Goal: Answer question/provide support: Ask a question

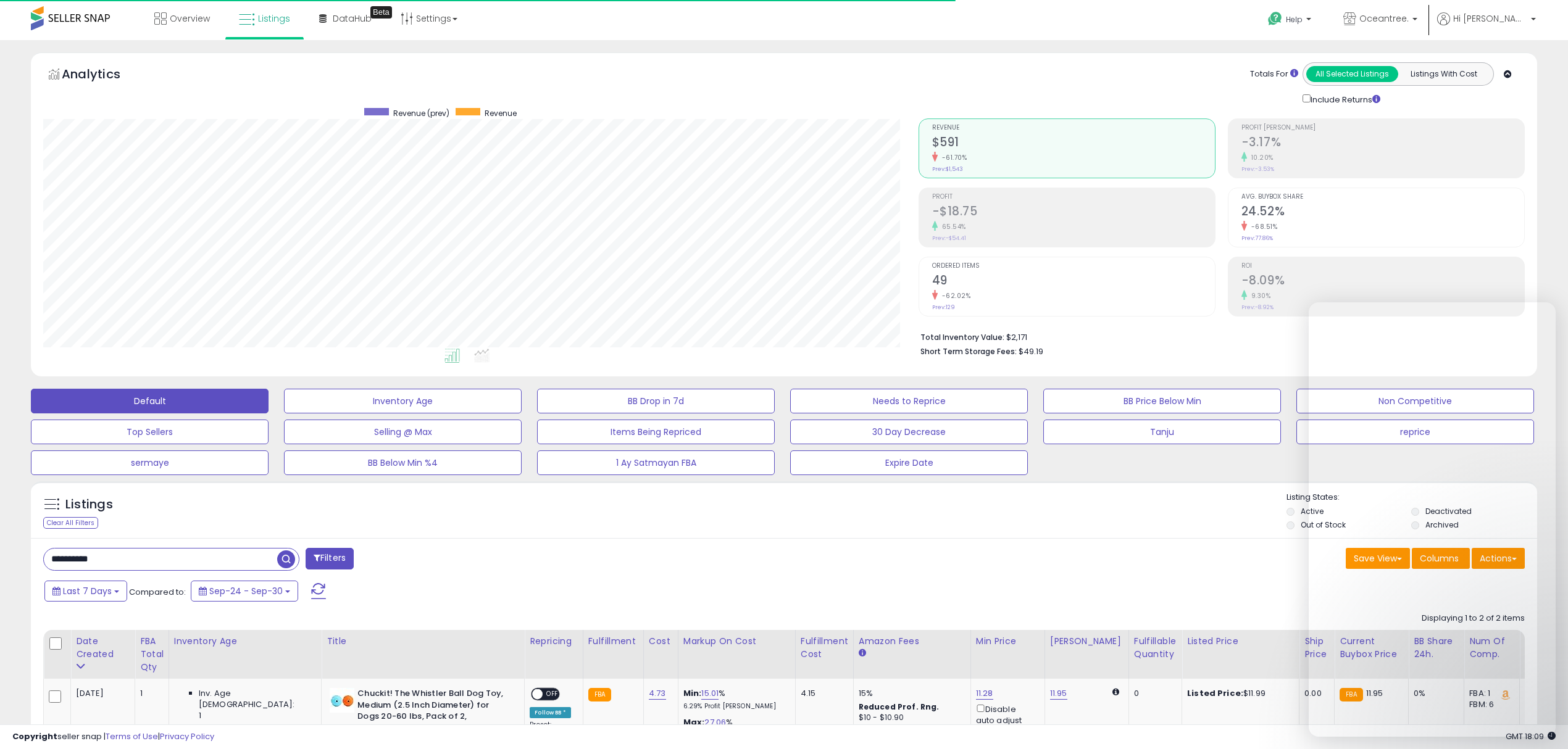
select select "**"
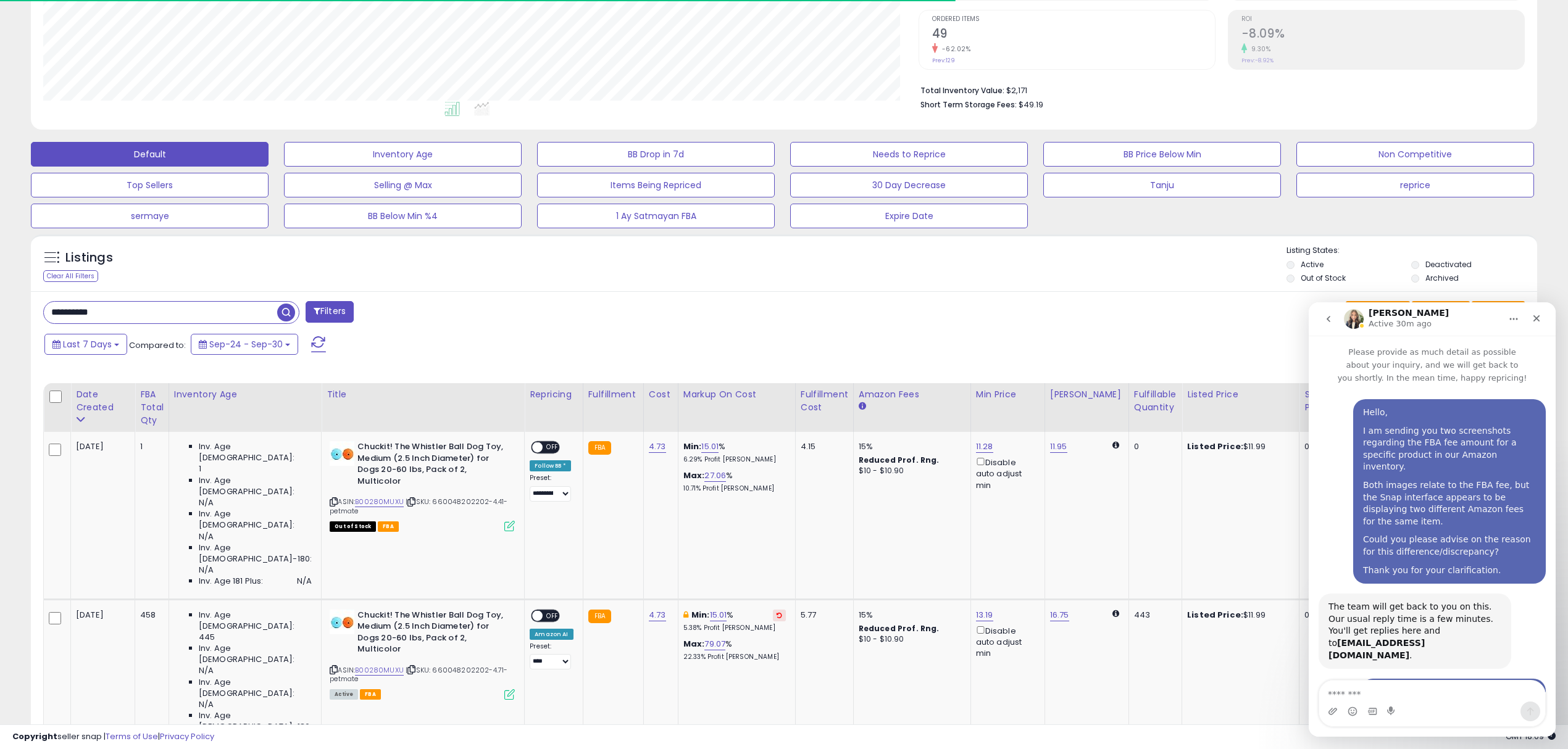
scroll to position [390, 0]
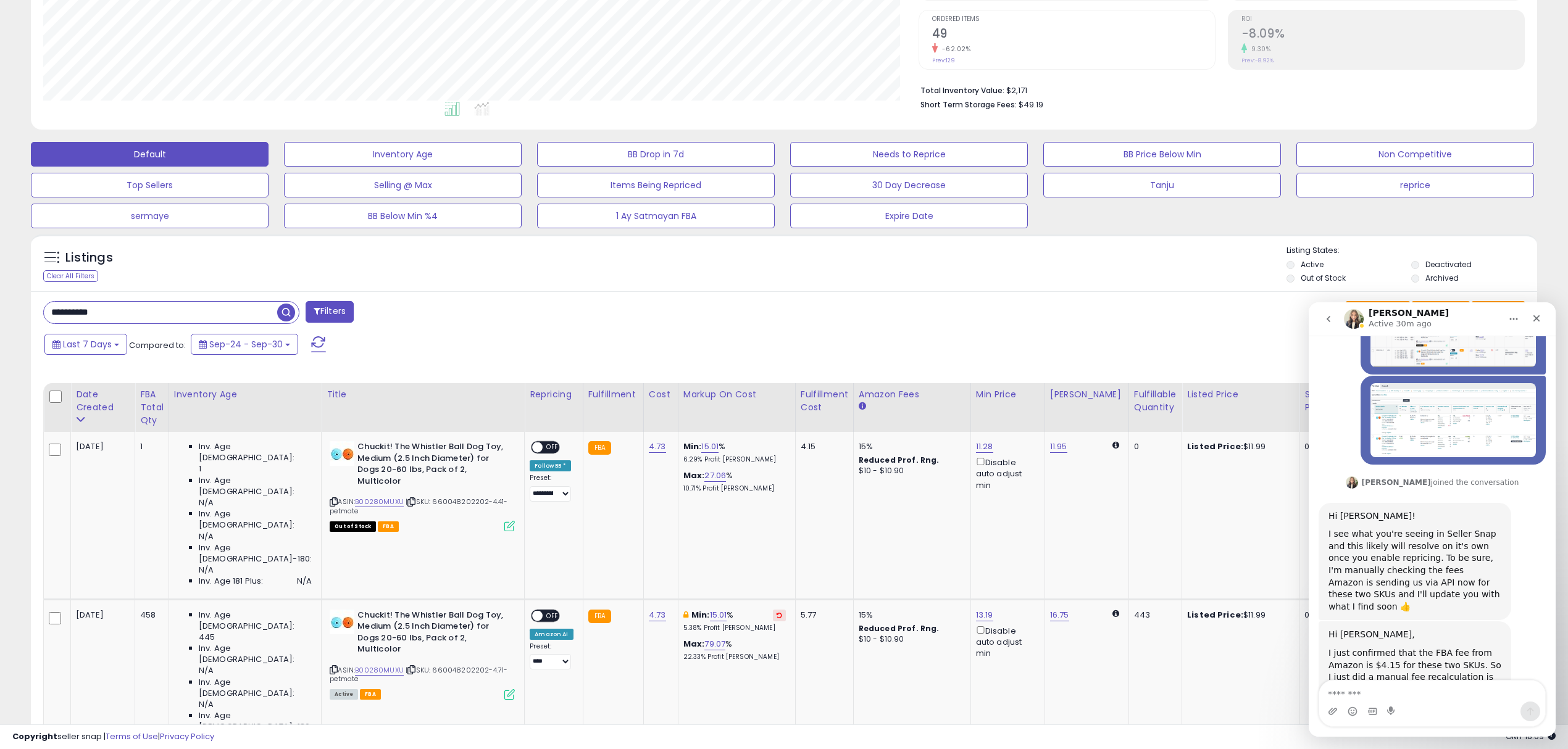
click at [285, 313] on span "button" at bounding box center [286, 312] width 18 height 18
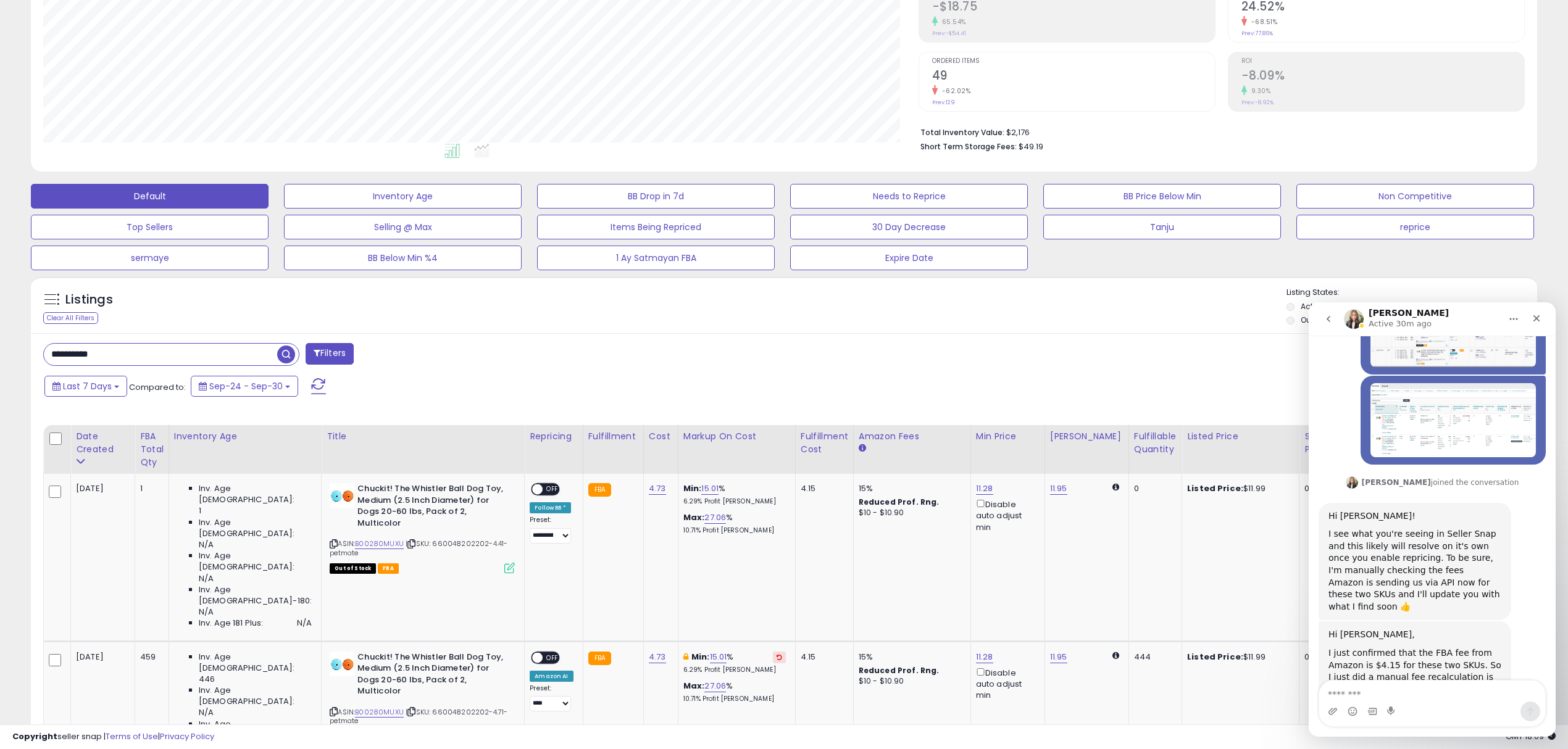
scroll to position [253, 875]
click at [1413, 703] on div "Intercom messenger" at bounding box center [1432, 712] width 226 height 20
click at [1421, 695] on textarea "Message…" at bounding box center [1432, 690] width 226 height 21
type textarea "**********"
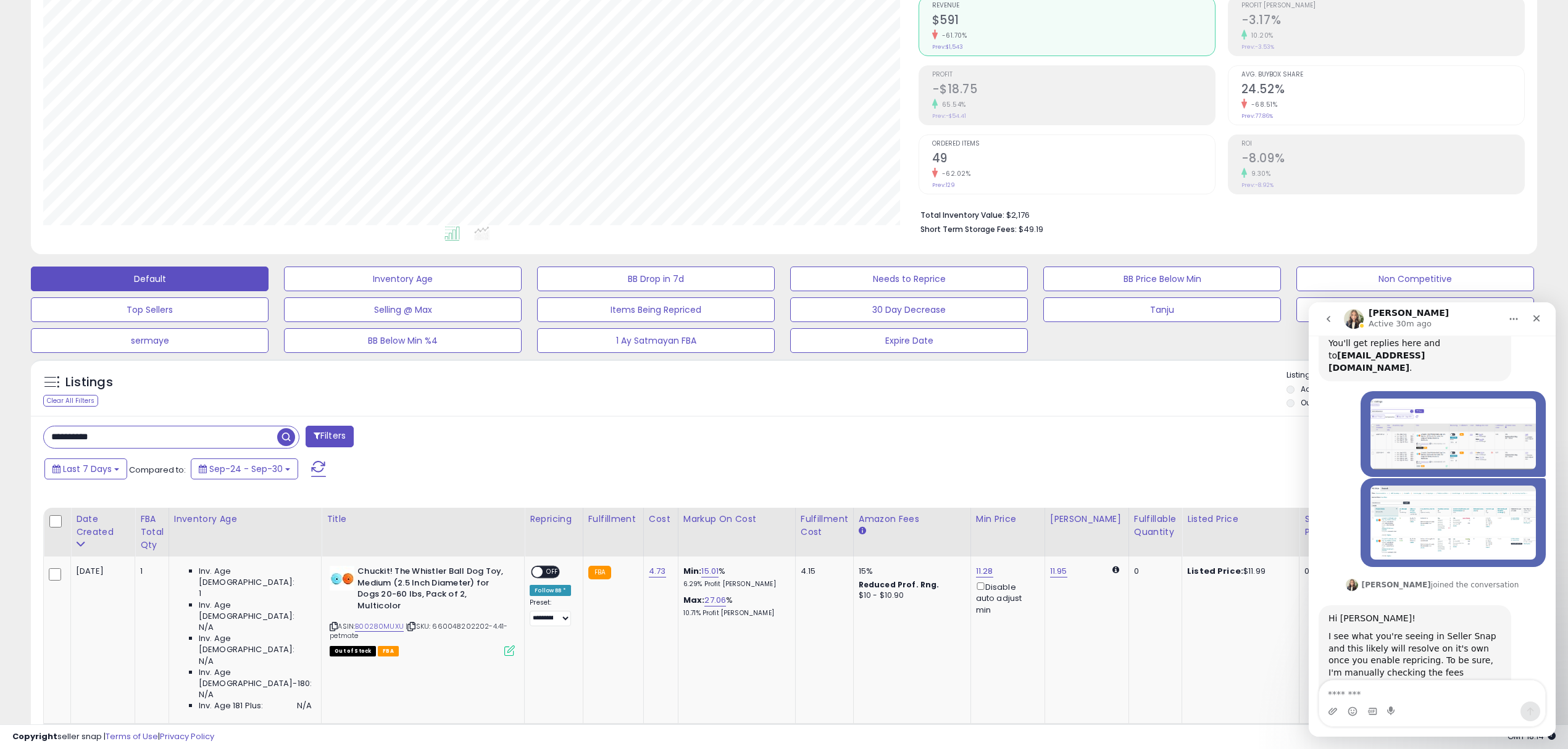
scroll to position [263, 0]
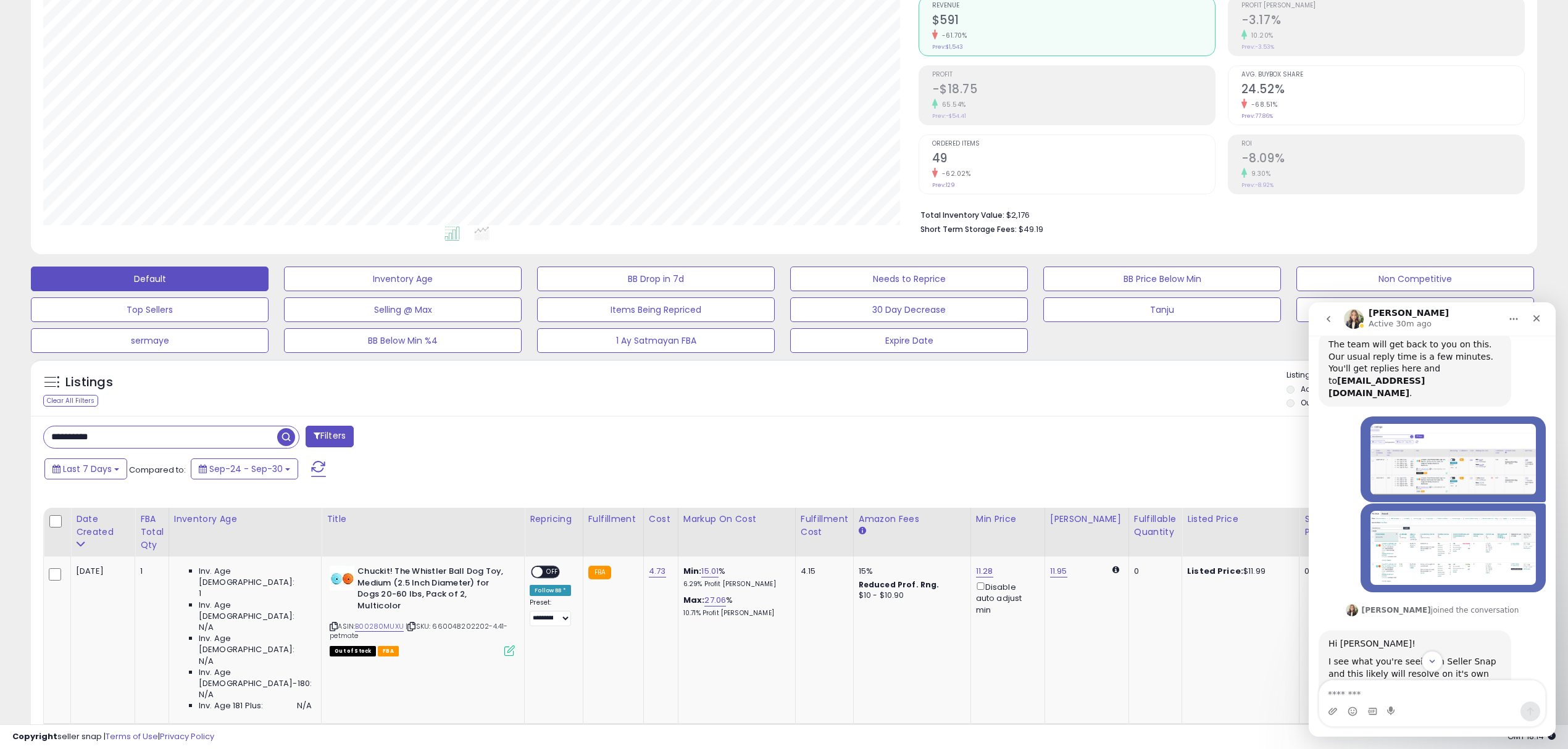
click at [1430, 538] on img "Mustafa says…" at bounding box center [1453, 547] width 165 height 74
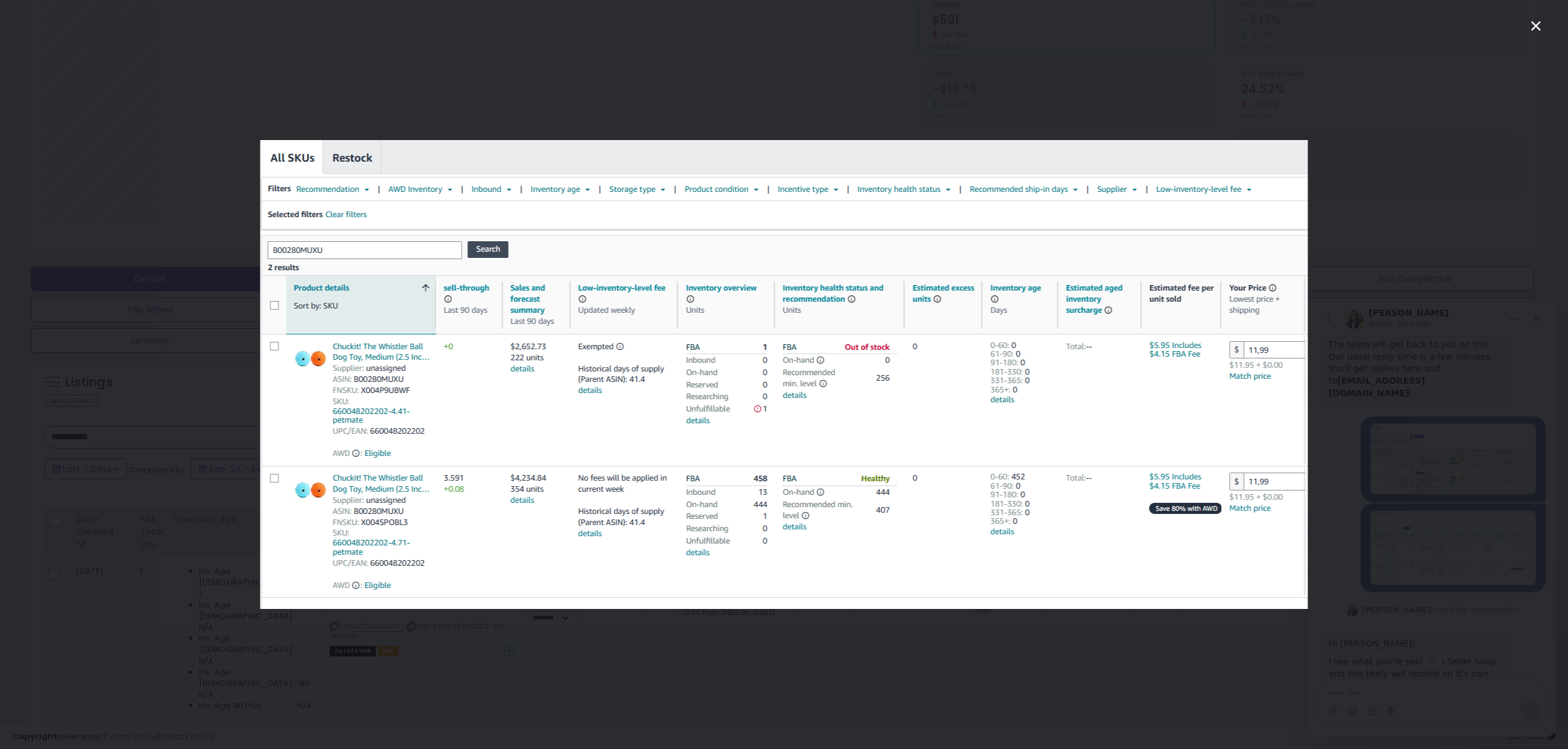
scroll to position [0, 0]
click at [1528, 26] on icon "Close" at bounding box center [1535, 26] width 15 height 15
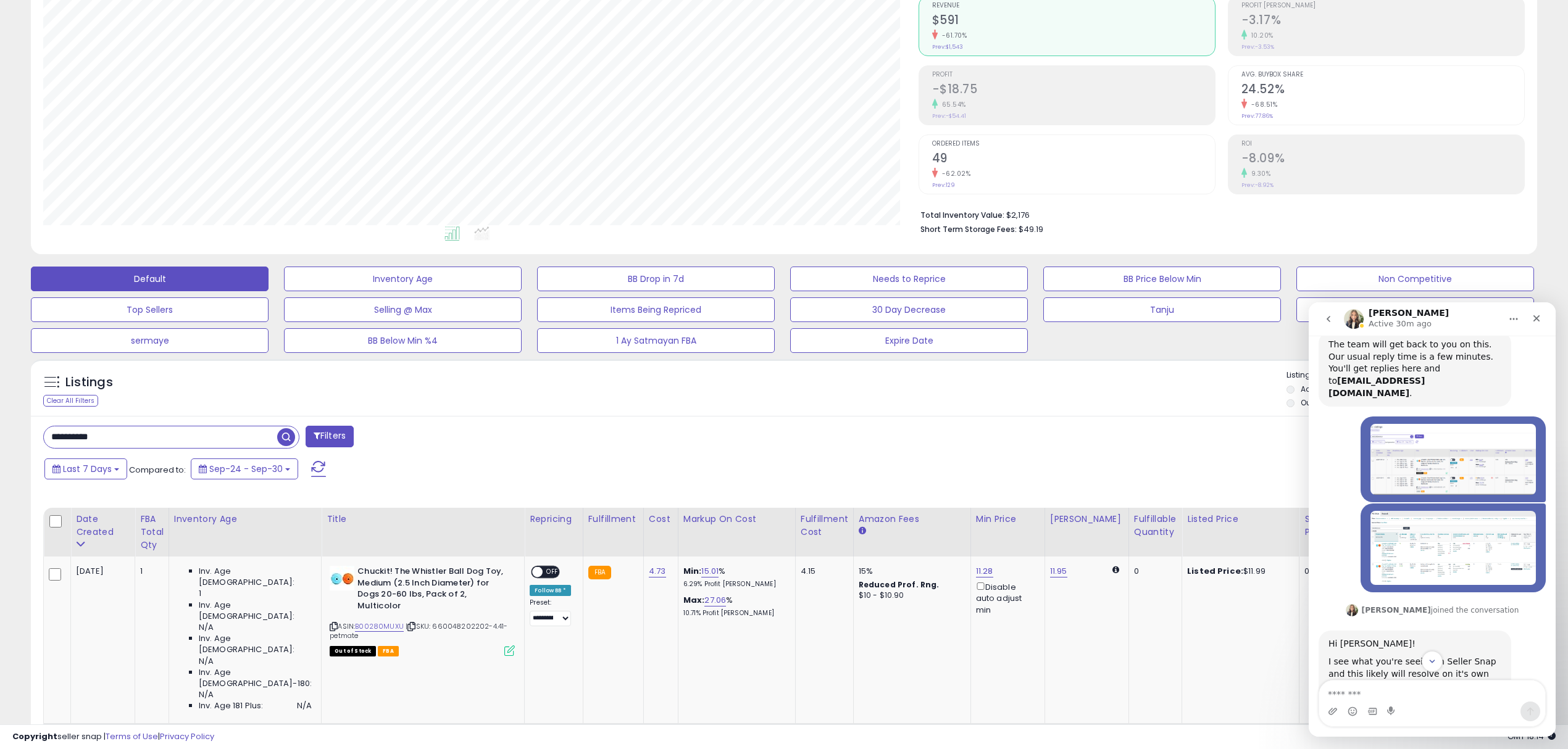
click at [1435, 424] on img "Mustafa says…" at bounding box center [1453, 459] width 165 height 70
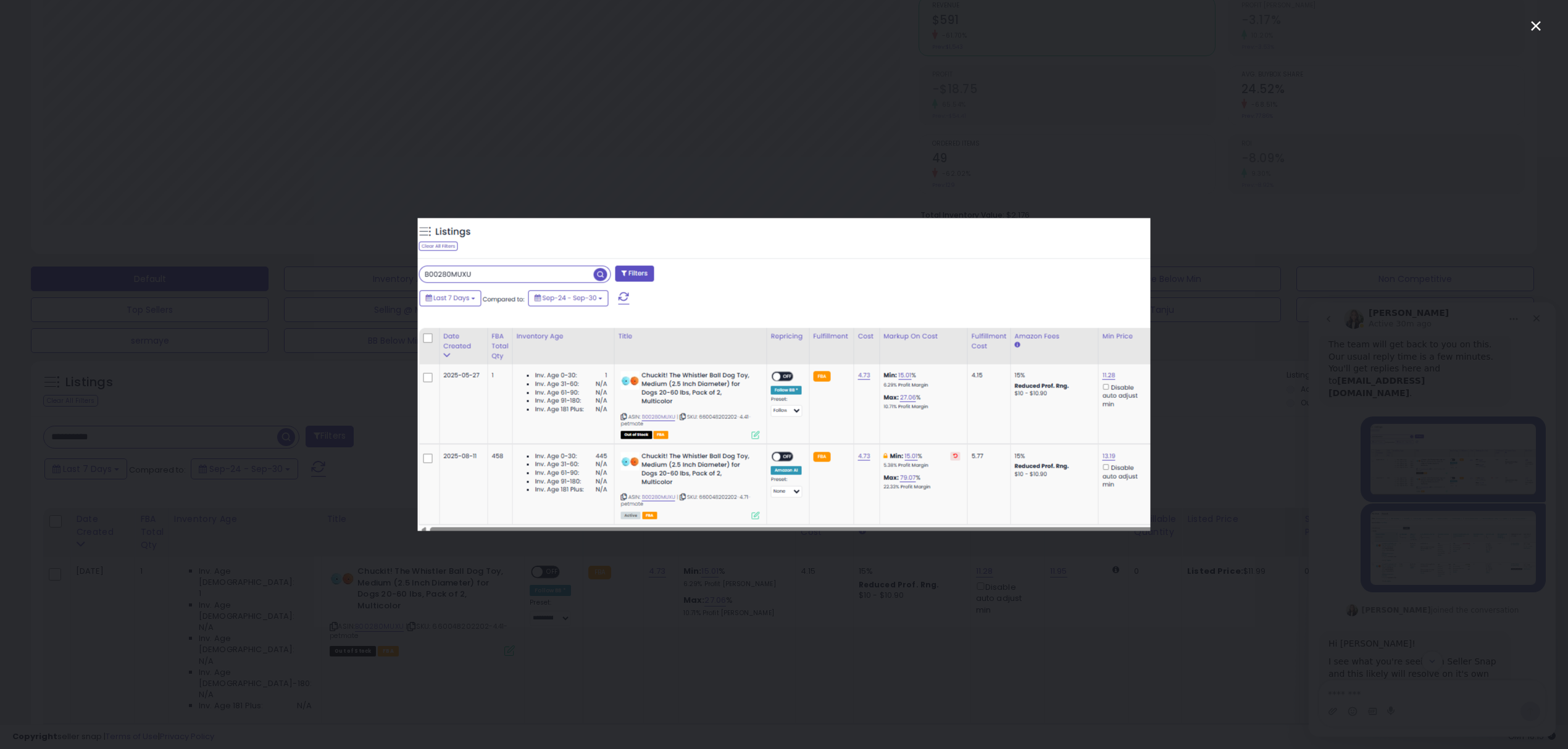
click at [1536, 29] on icon "Close" at bounding box center [1535, 26] width 15 height 15
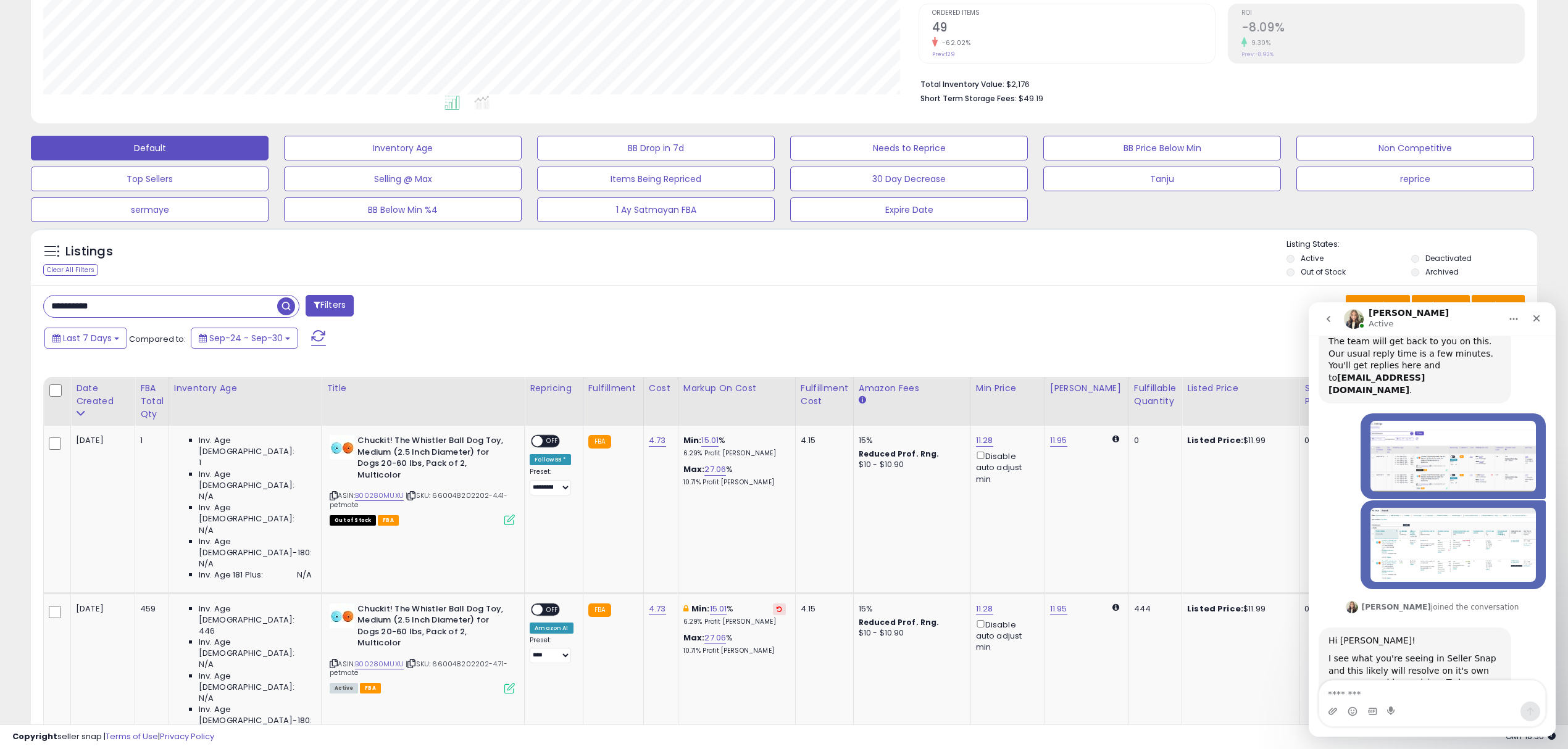
scroll to position [263, 0]
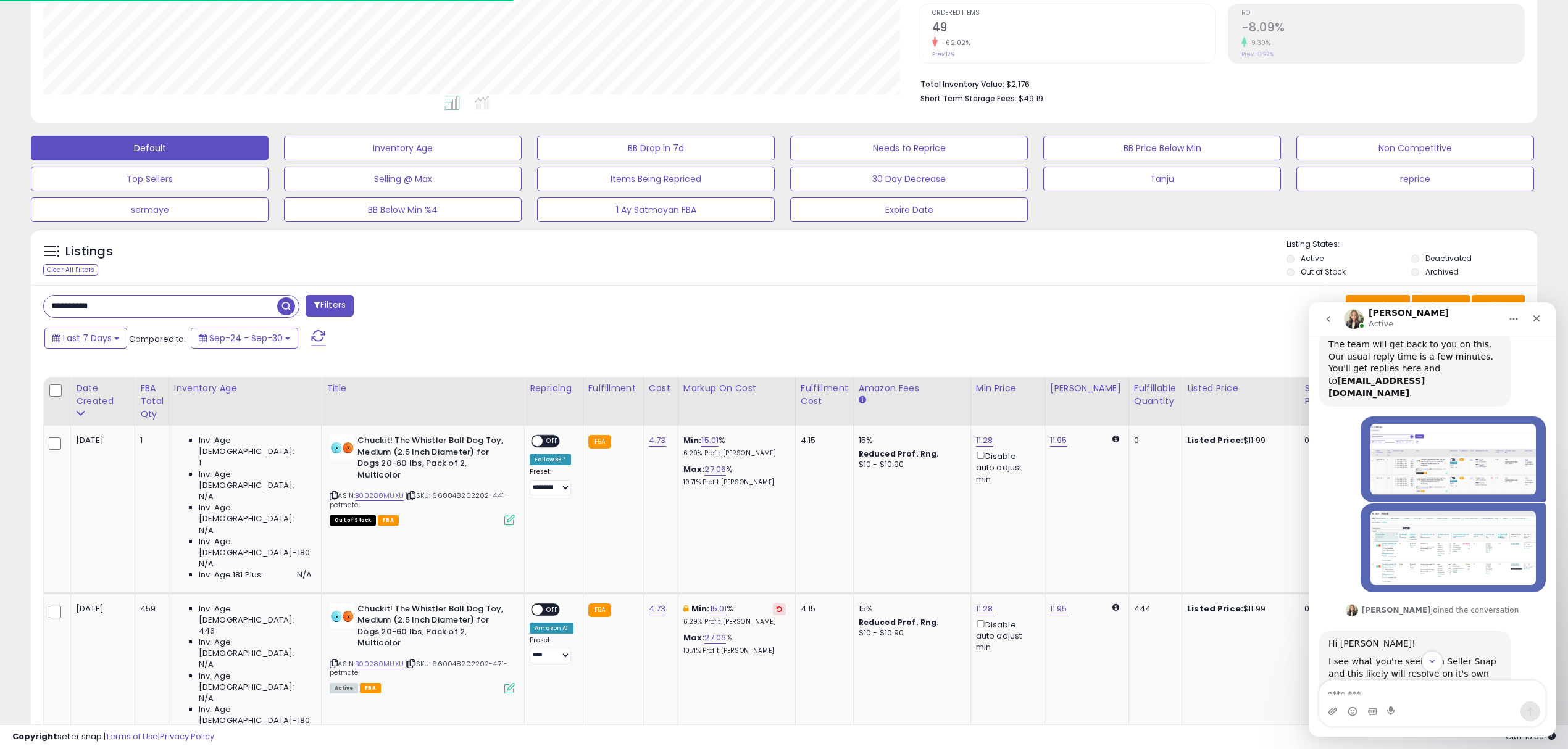
click at [1433, 515] on img "Mustafa says…" at bounding box center [1453, 547] width 165 height 74
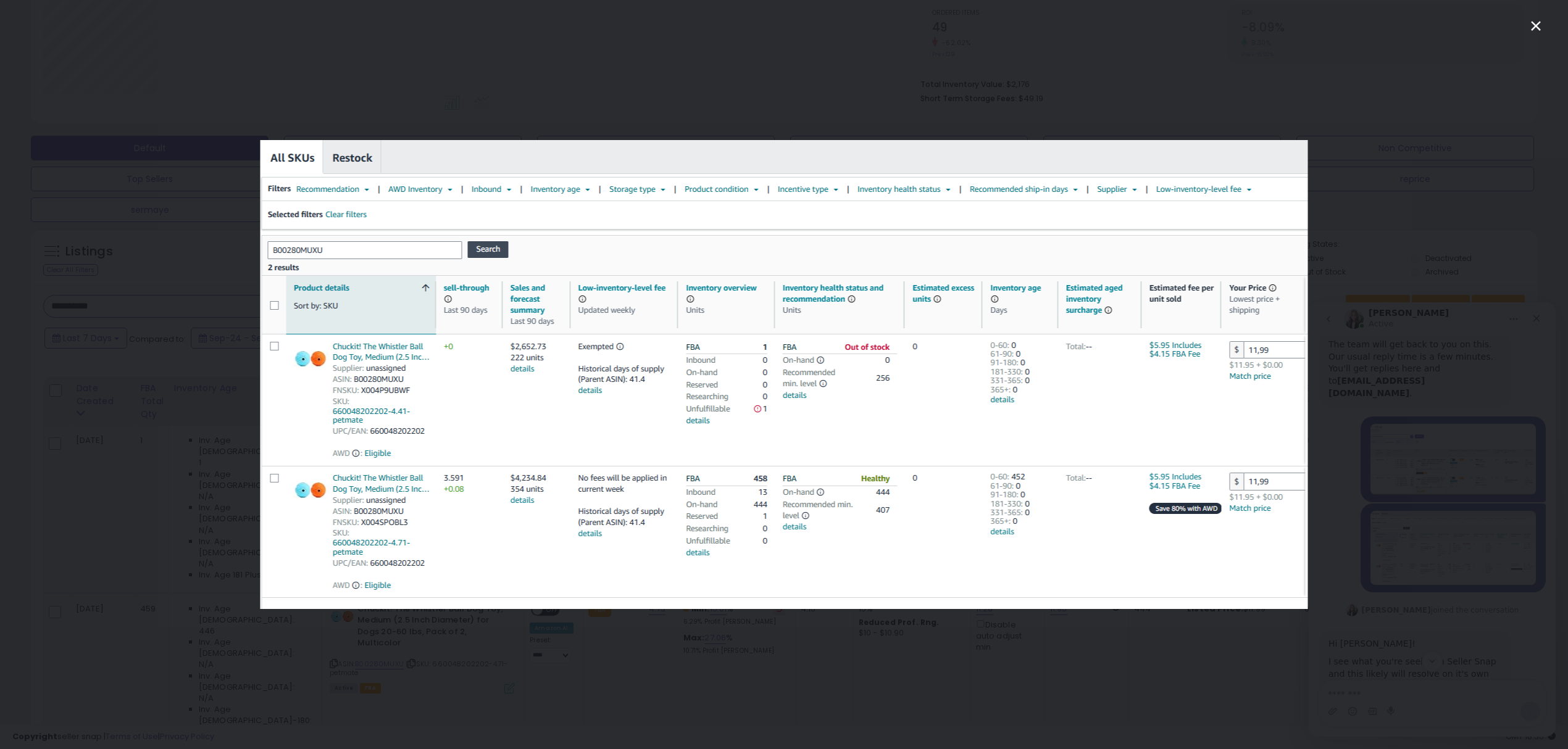
click at [1529, 24] on icon "Close" at bounding box center [1535, 26] width 15 height 15
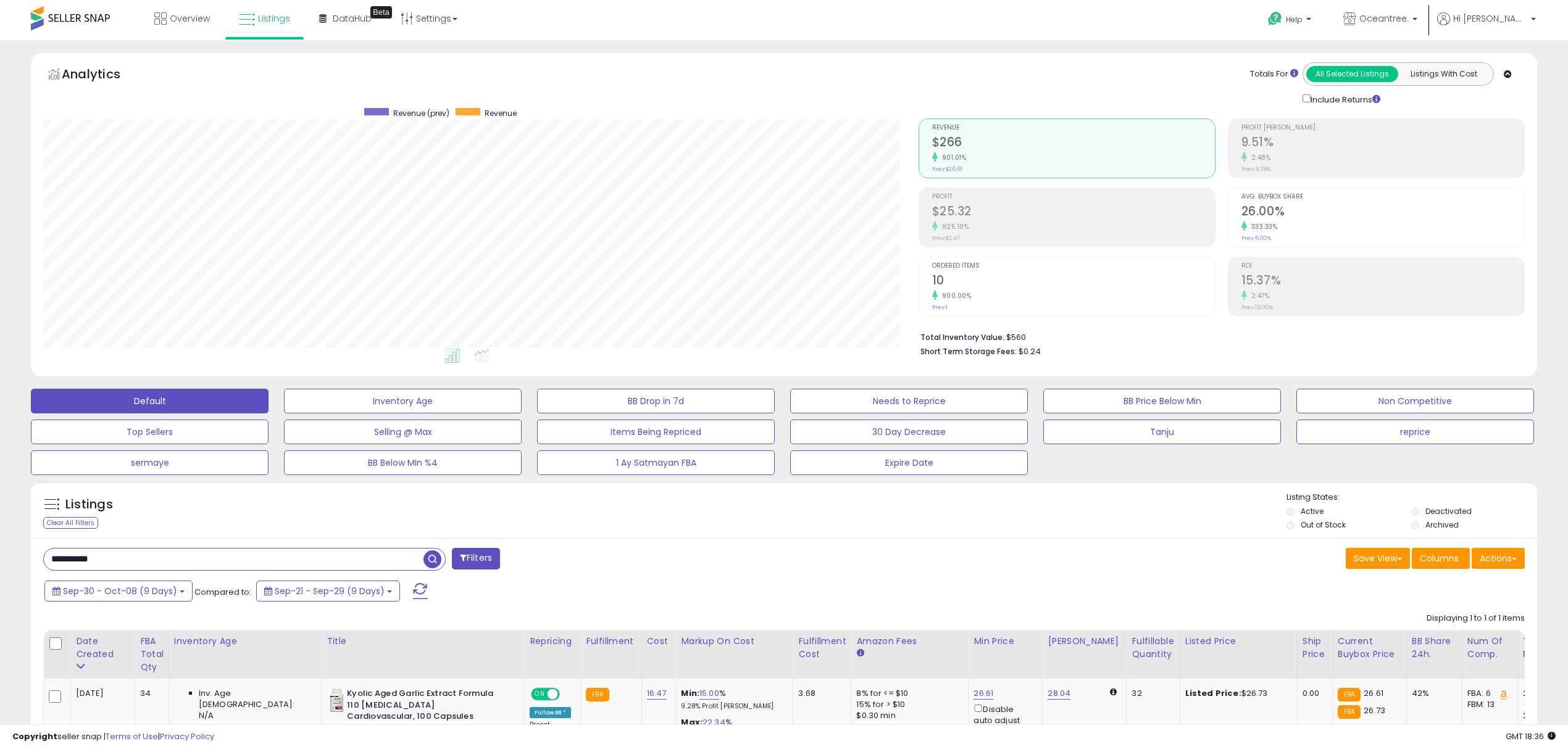
select select "**"
